Goal: Task Accomplishment & Management: Complete application form

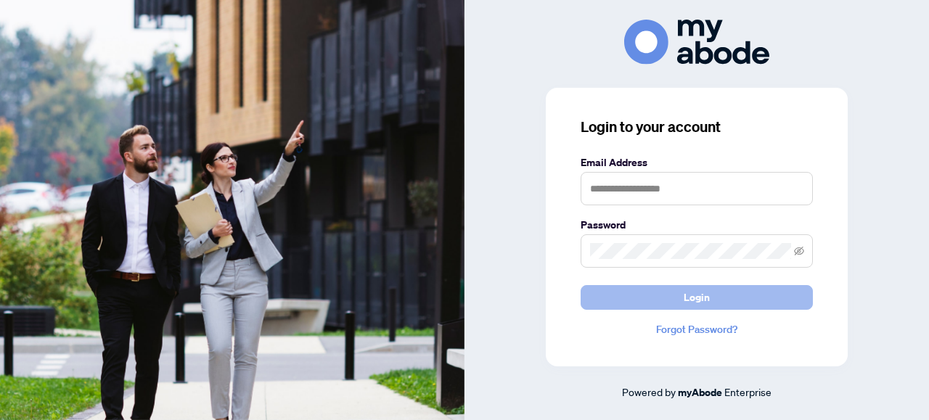
click at [743, 302] on button "Login" at bounding box center [697, 297] width 232 height 25
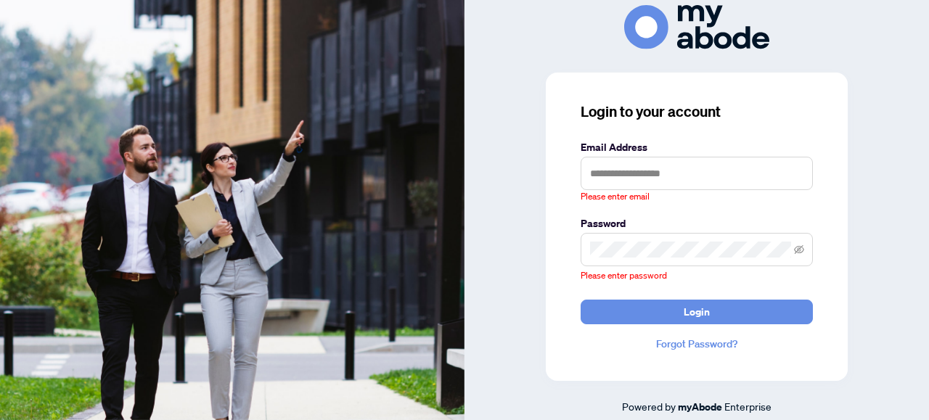
click at [707, 261] on span at bounding box center [697, 249] width 232 height 33
click at [684, 182] on input "text" at bounding box center [697, 173] width 232 height 33
type input "**********"
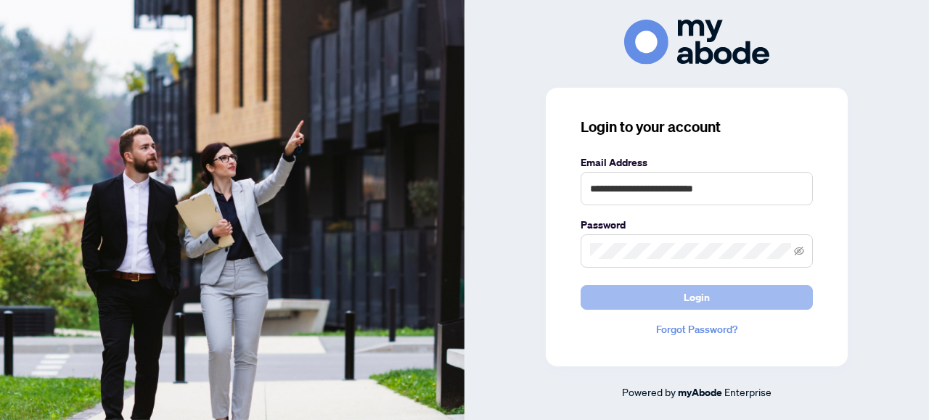
click at [645, 290] on button "Login" at bounding box center [697, 297] width 232 height 25
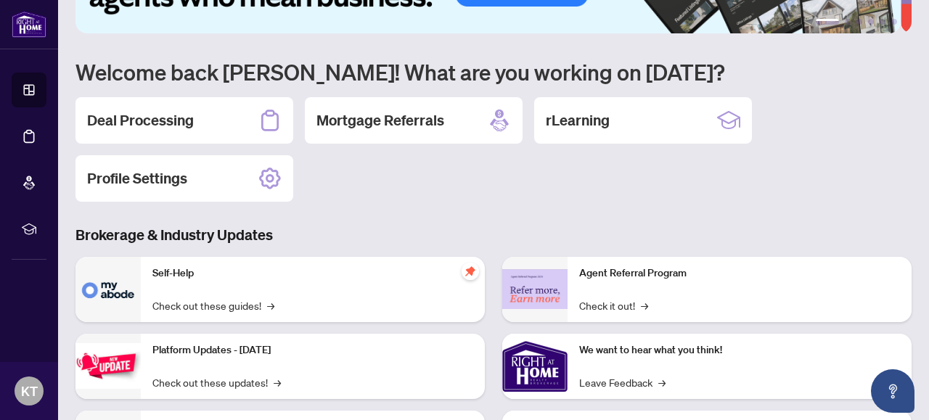
scroll to position [73, 0]
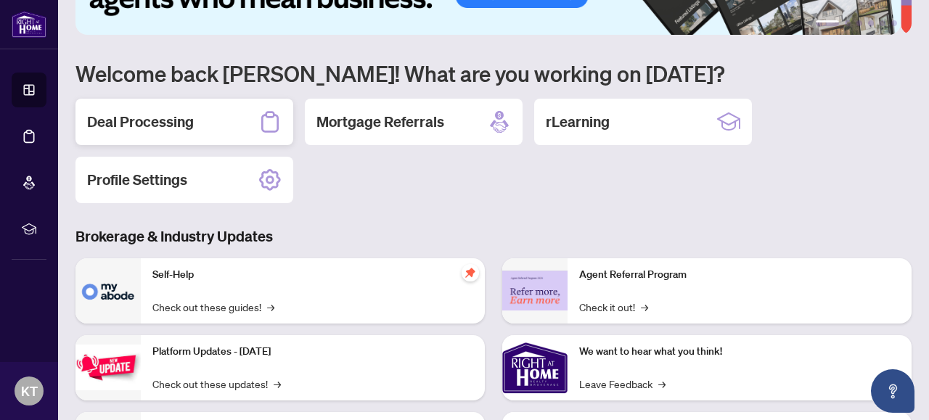
click at [131, 117] on h2 "Deal Processing" at bounding box center [140, 122] width 107 height 20
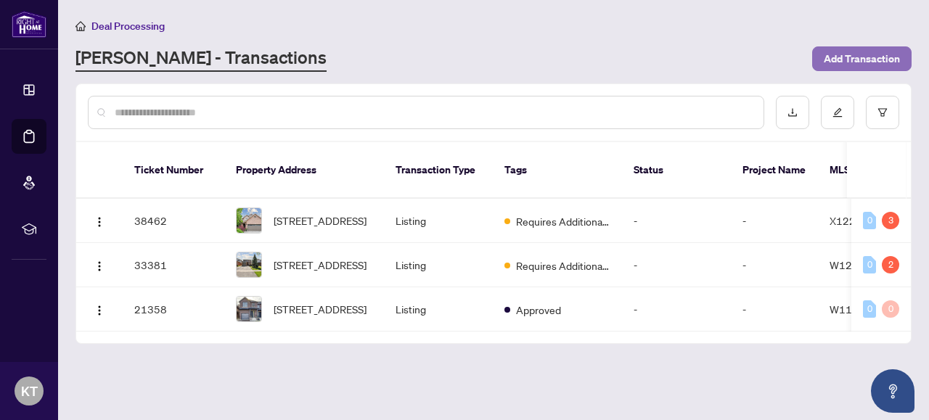
click at [846, 63] on span "Add Transaction" at bounding box center [862, 58] width 76 height 23
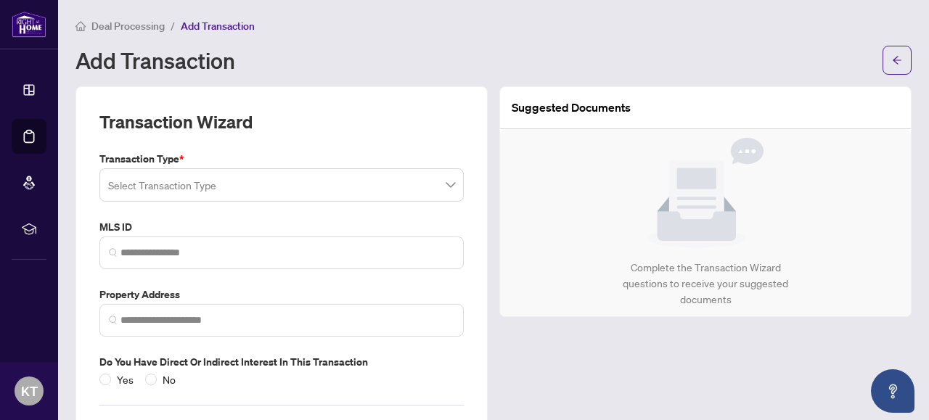
click at [203, 176] on input "search" at bounding box center [275, 187] width 334 height 32
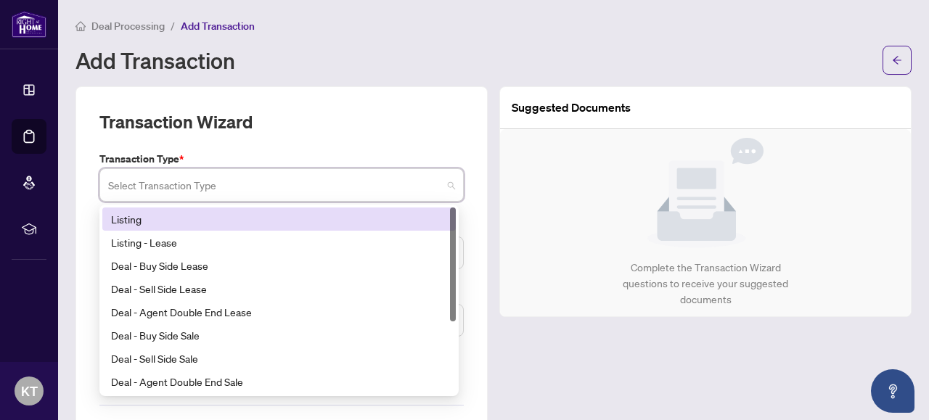
click at [187, 221] on div "Listing" at bounding box center [279, 219] width 336 height 16
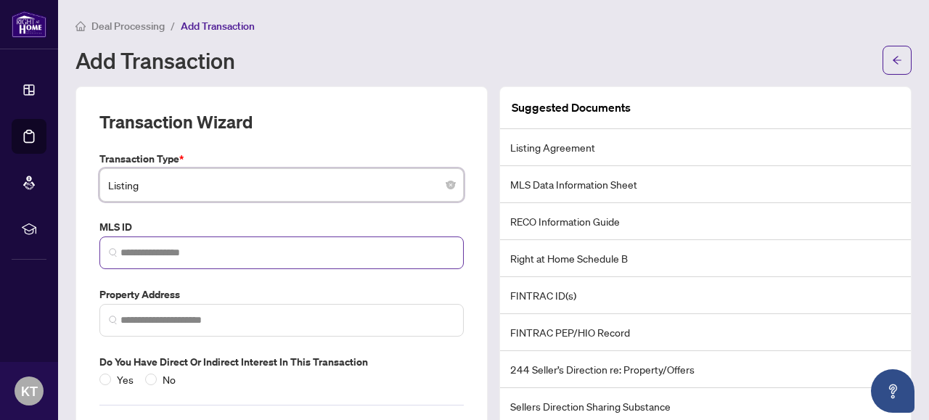
click at [198, 242] on span at bounding box center [281, 253] width 364 height 33
paste input "*********"
type input "*********"
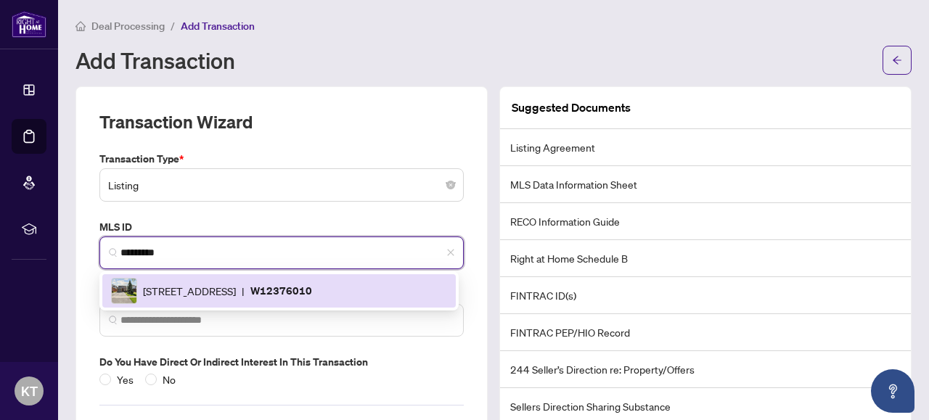
click at [221, 301] on div "3194 Greenbough Cres, Burlington, Ontario L7M 3B1, Canada | W12376010" at bounding box center [279, 291] width 336 height 26
type input "**********"
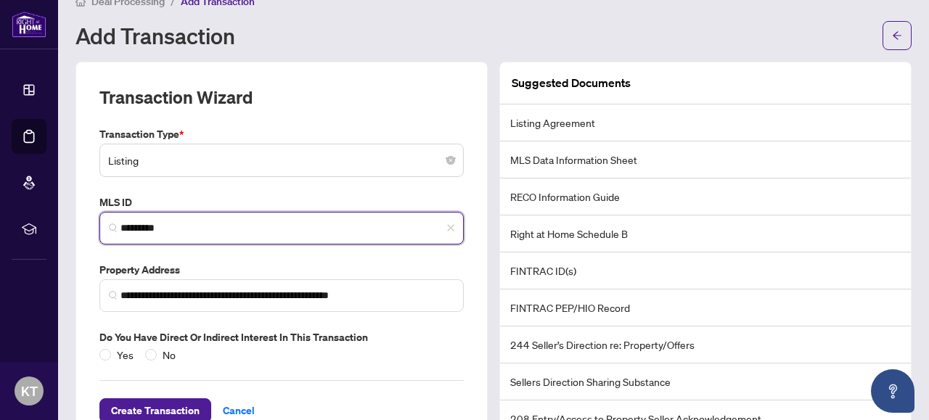
scroll to position [65, 0]
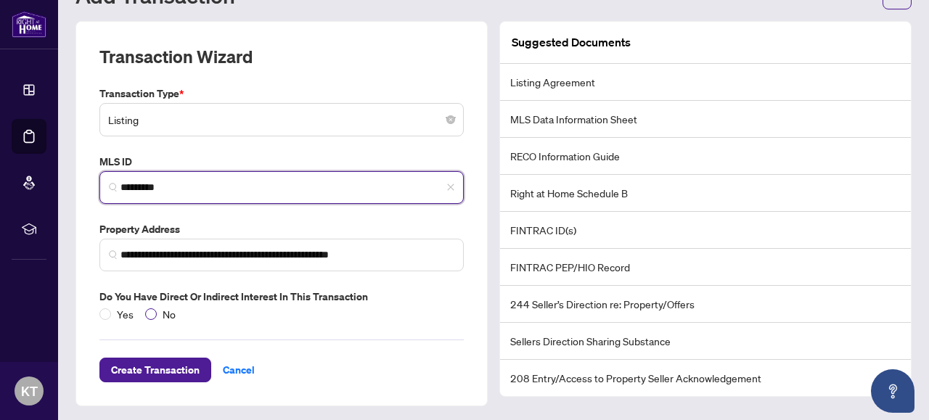
type input "*********"
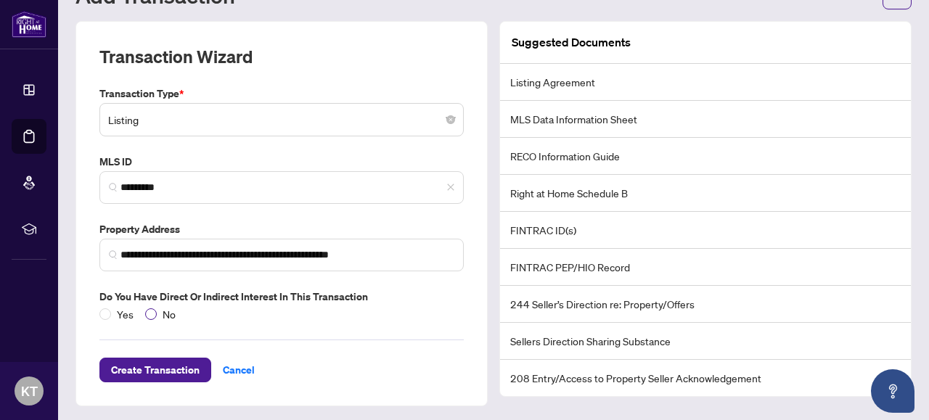
click at [171, 306] on span "No" at bounding box center [169, 314] width 25 height 16
click at [684, 82] on li "Listing Agreement" at bounding box center [705, 82] width 411 height 37
click at [547, 78] on li "Listing Agreement" at bounding box center [705, 82] width 411 height 37
click at [164, 367] on span "Create Transaction" at bounding box center [155, 370] width 89 height 23
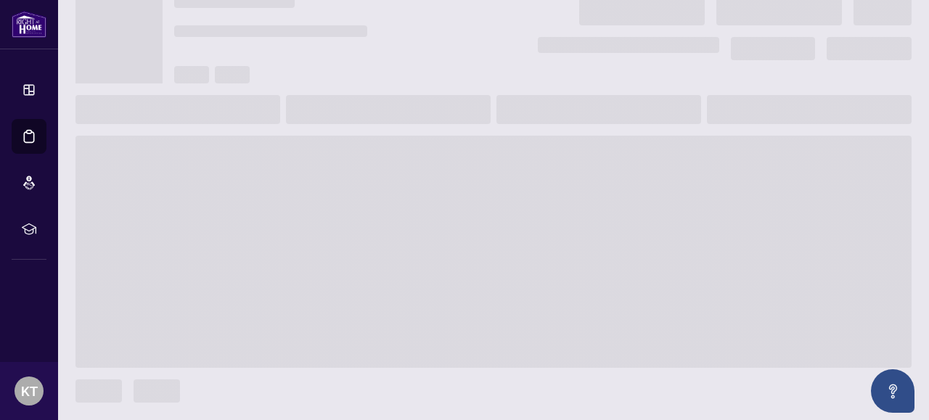
scroll to position [48, 0]
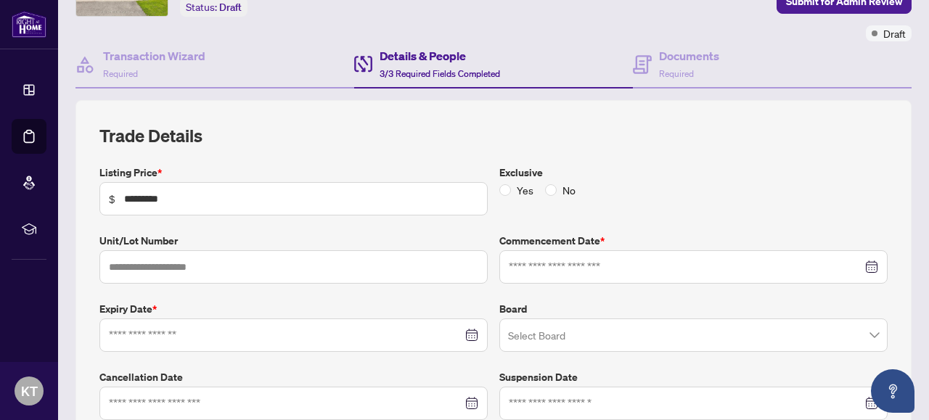
type input "**********"
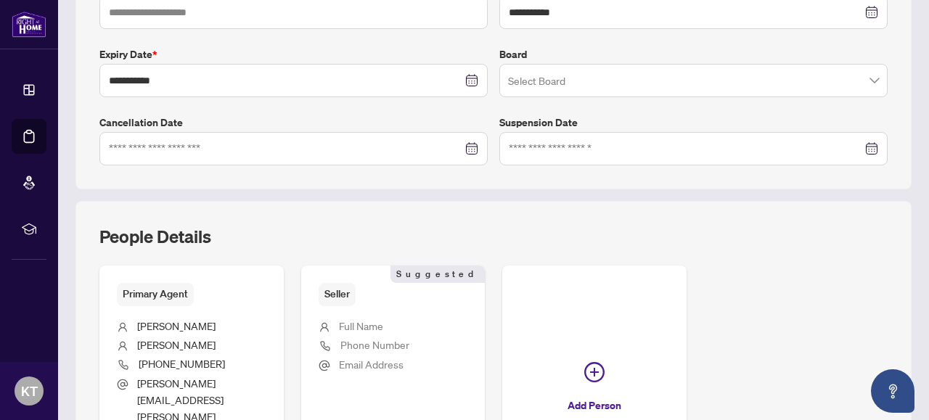
scroll to position [470, 0]
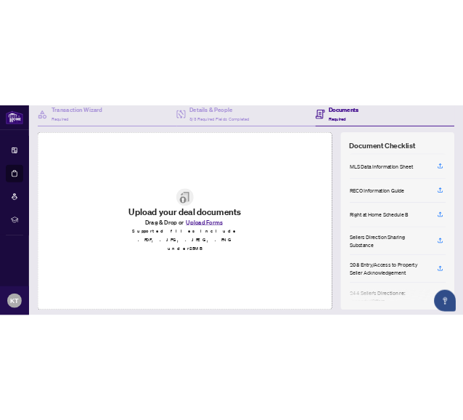
scroll to position [73, 0]
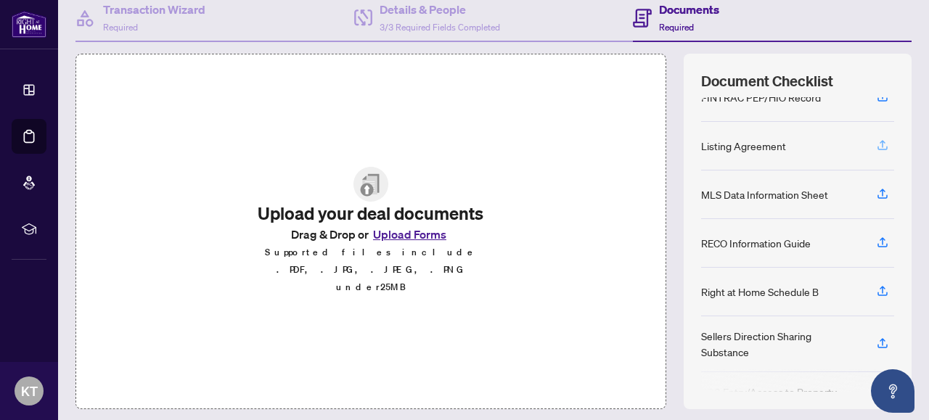
click at [880, 140] on icon "button" at bounding box center [883, 143] width 6 height 7
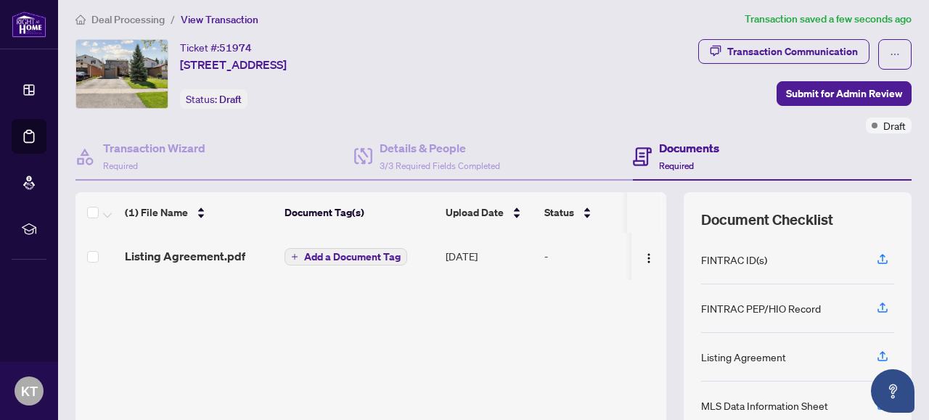
scroll to position [0, 0]
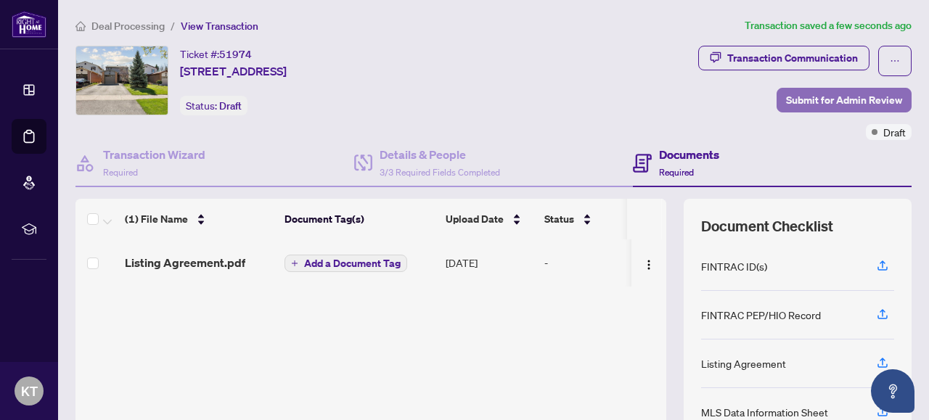
click at [828, 98] on span "Submit for Admin Review" at bounding box center [844, 100] width 116 height 23
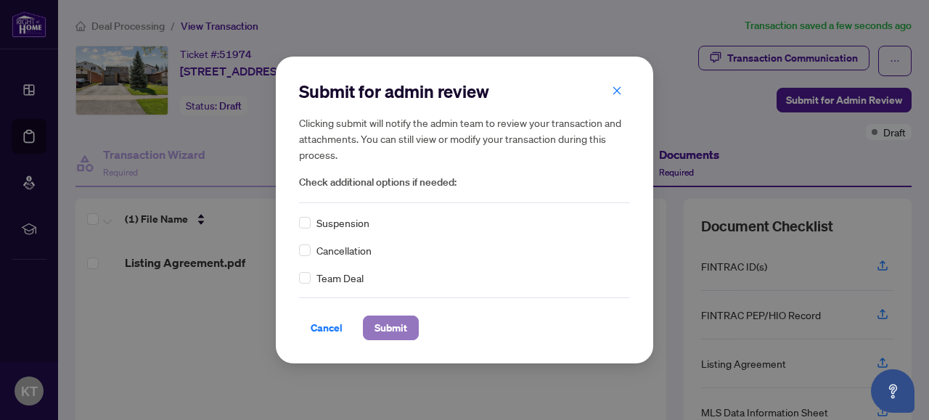
click at [375, 320] on span "Submit" at bounding box center [391, 327] width 33 height 23
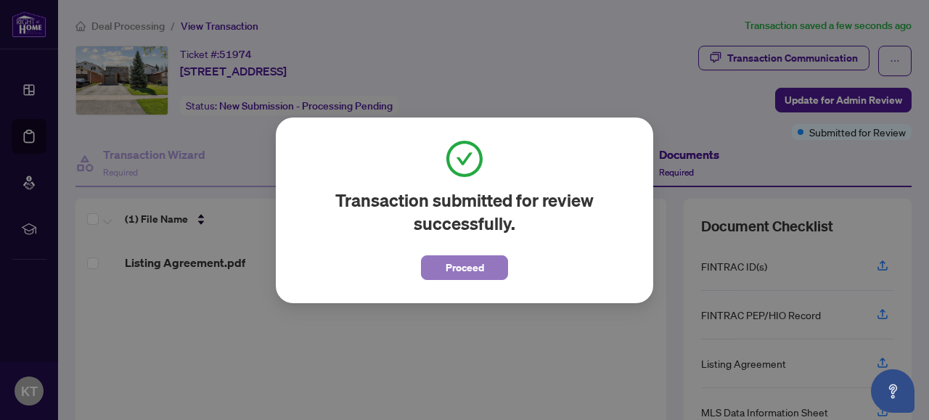
click at [486, 261] on button "Proceed" at bounding box center [464, 268] width 87 height 25
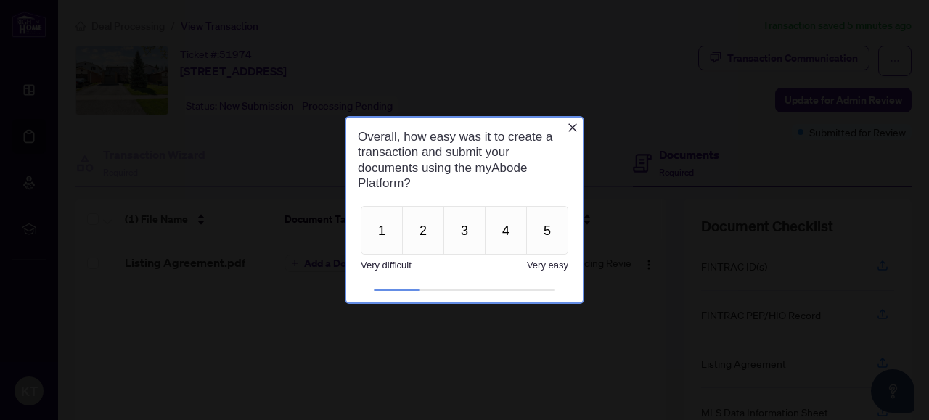
click at [572, 130] on icon "Close button" at bounding box center [573, 128] width 12 height 12
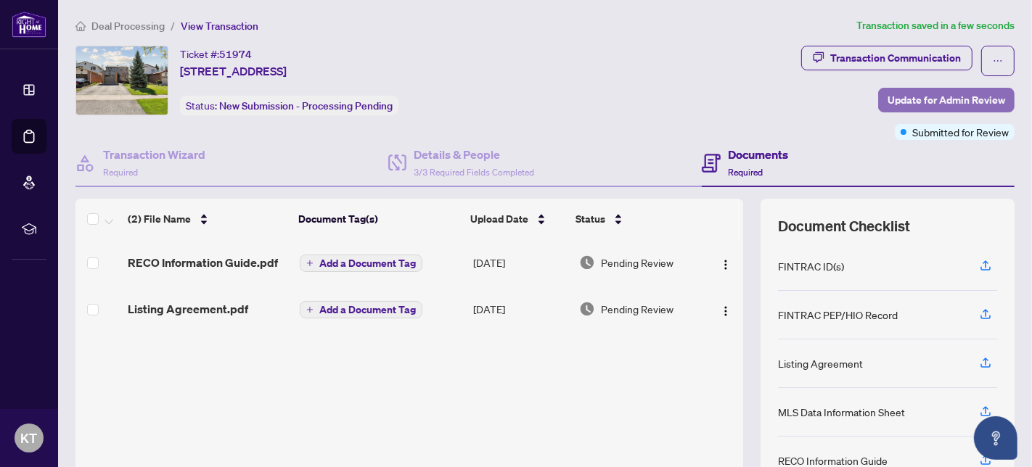
click at [912, 97] on span "Update for Admin Review" at bounding box center [947, 100] width 118 height 23
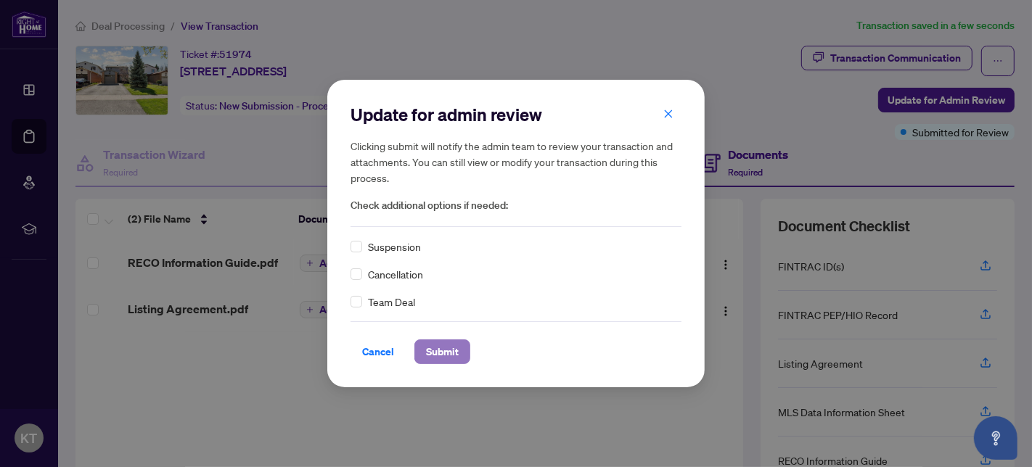
click at [452, 358] on span "Submit" at bounding box center [442, 351] width 33 height 23
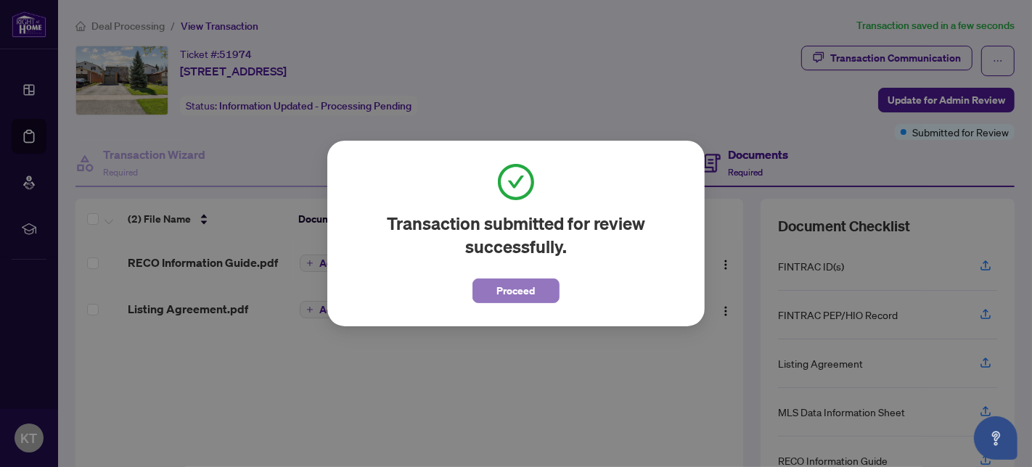
click at [500, 292] on span "Proceed" at bounding box center [516, 290] width 38 height 23
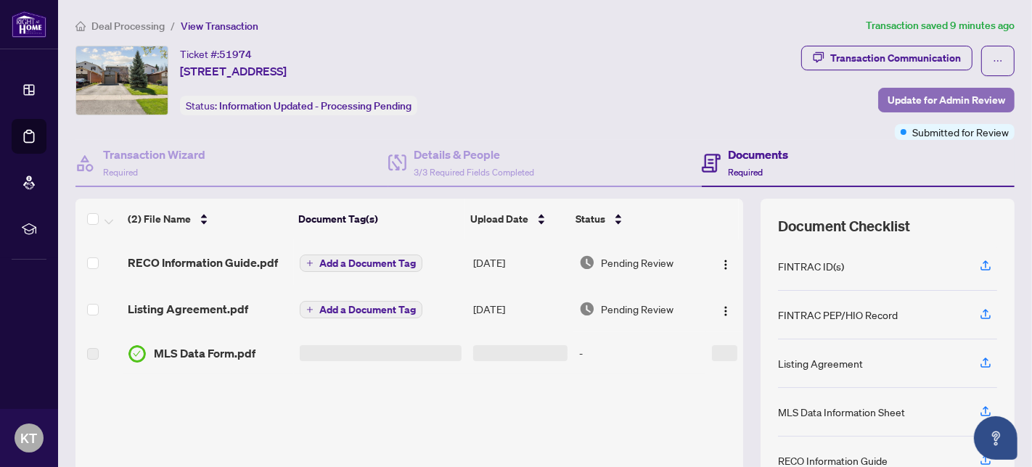
click at [928, 96] on span "Update for Admin Review" at bounding box center [947, 100] width 118 height 23
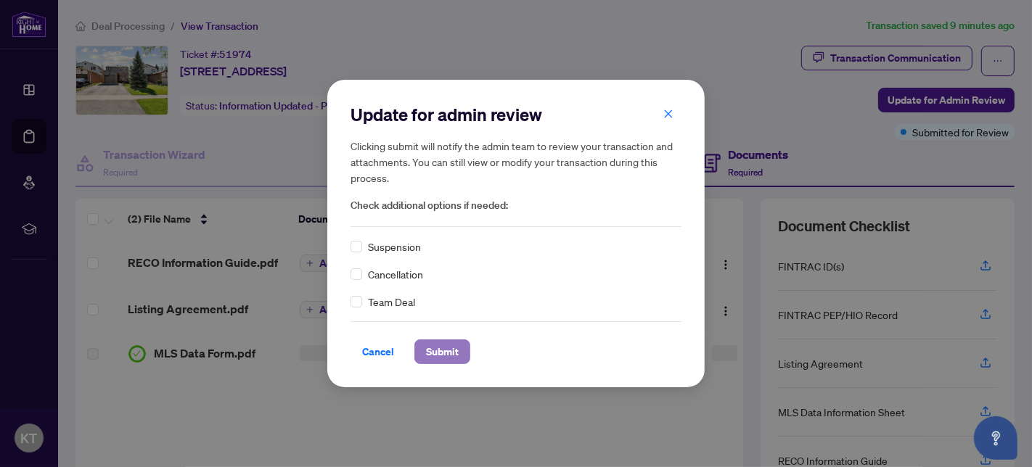
click at [441, 354] on span "Submit" at bounding box center [442, 351] width 33 height 23
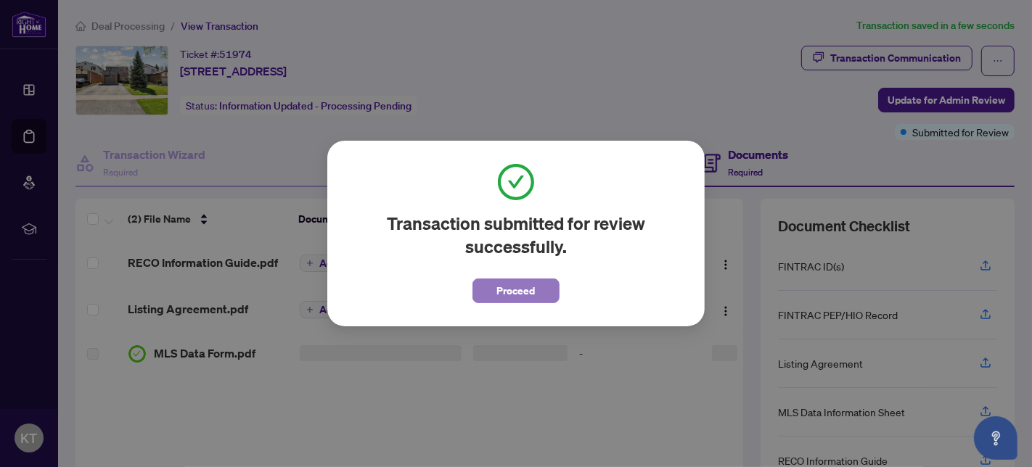
click at [544, 290] on button "Proceed" at bounding box center [516, 291] width 87 height 25
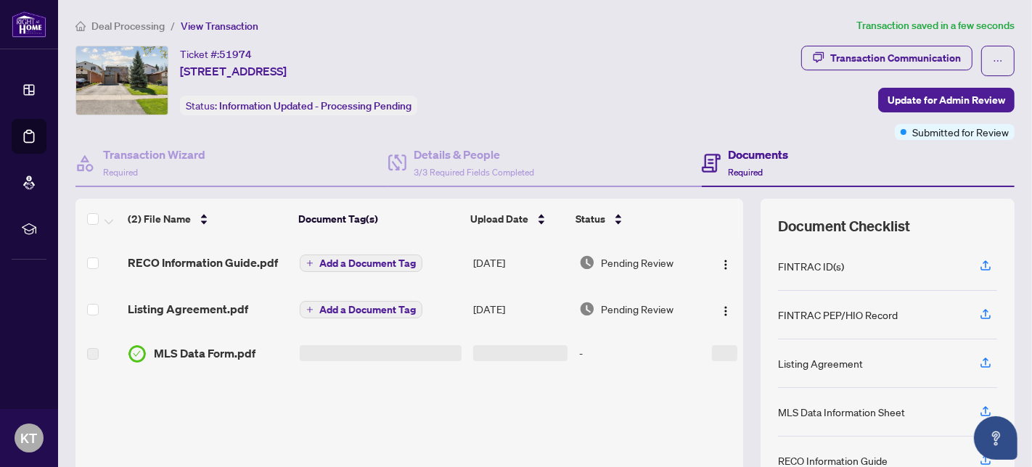
scroll to position [139, 0]
